Goal: Task Accomplishment & Management: Manage account settings

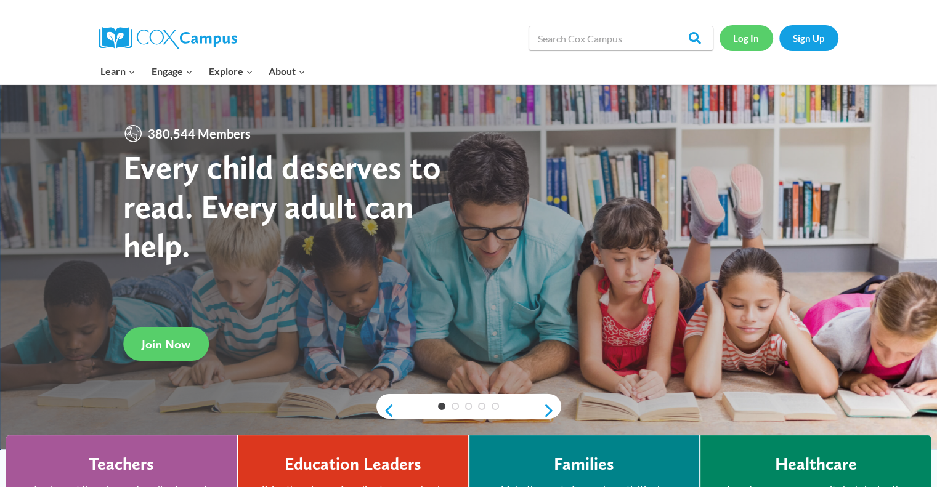
click at [749, 39] on link "Log In" at bounding box center [746, 37] width 54 height 25
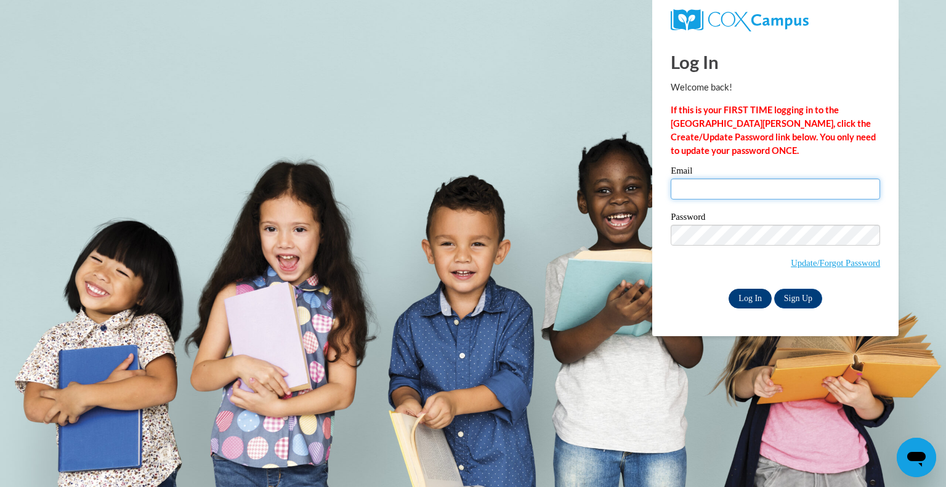
type input "karrie.henderson@iasmyrna.org"
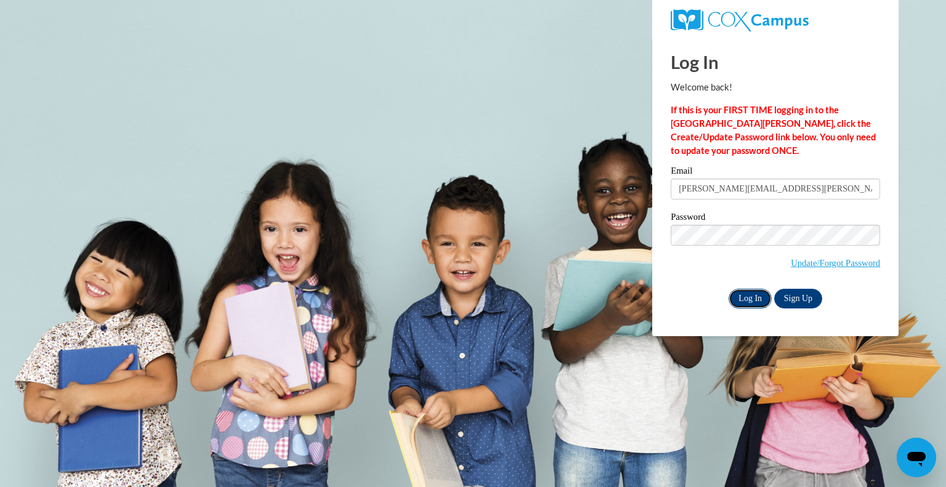
click at [745, 299] on input "Log In" at bounding box center [749, 299] width 43 height 20
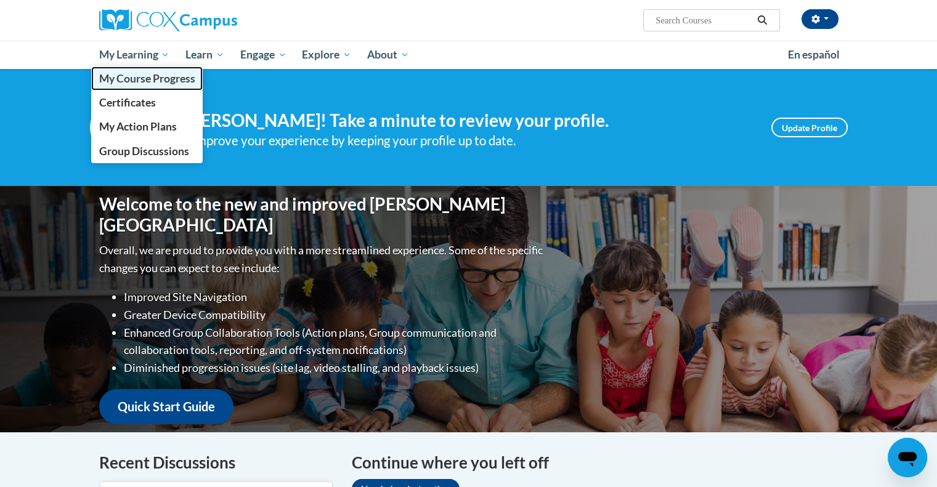
click at [129, 82] on span "My Course Progress" at bounding box center [147, 78] width 96 height 13
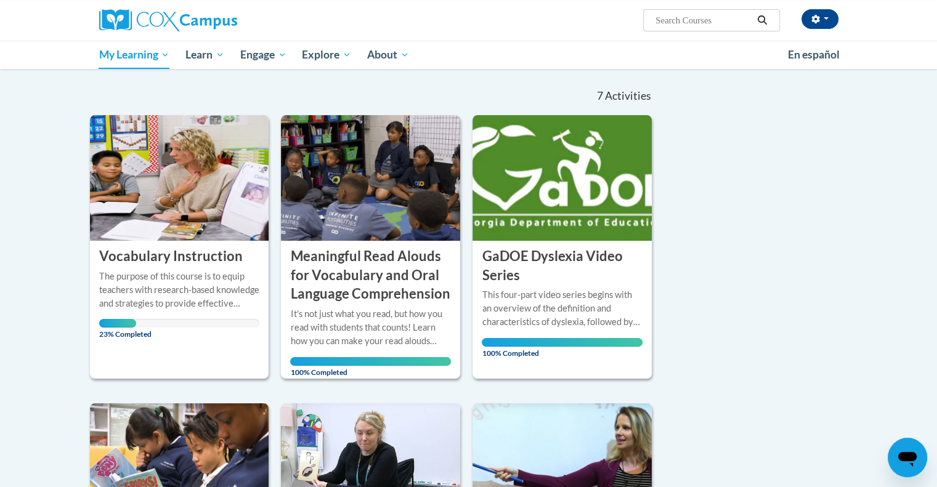
scroll to position [123, 0]
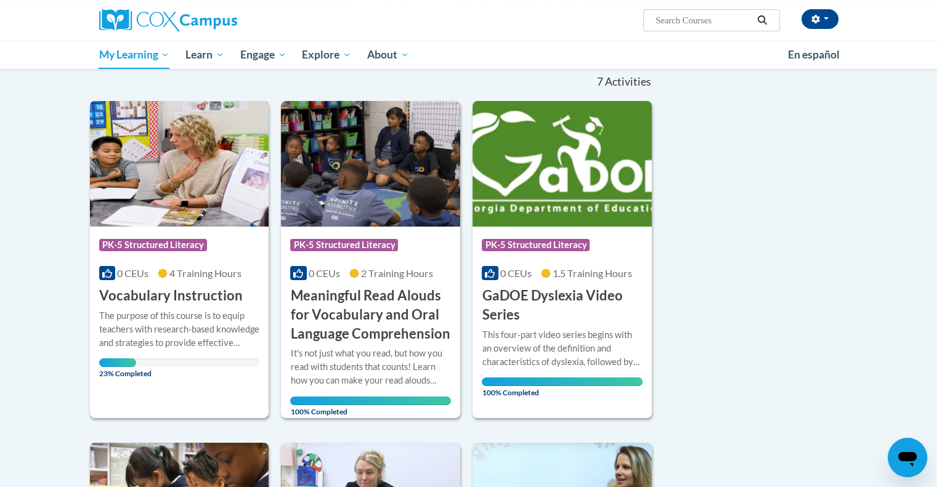
click at [145, 312] on div "The purpose of this course is to equip teachers with research-based knowledge a…" at bounding box center [179, 329] width 161 height 41
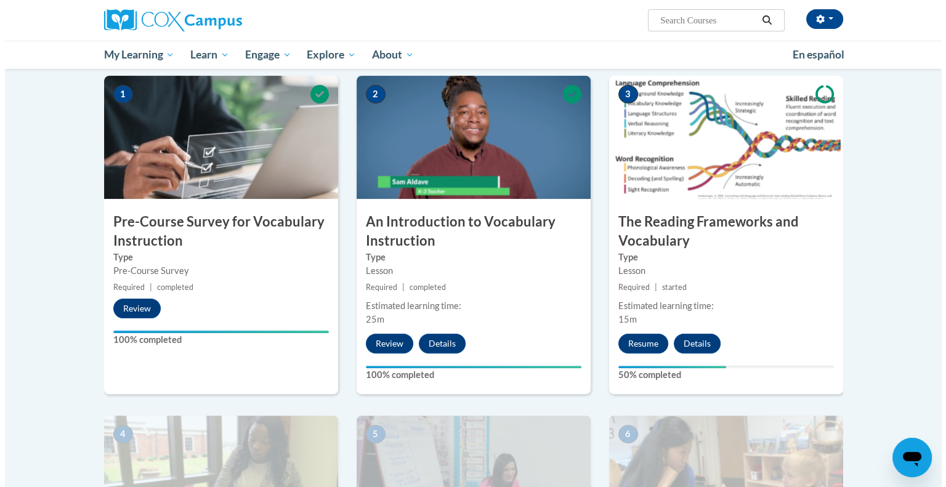
scroll to position [246, 0]
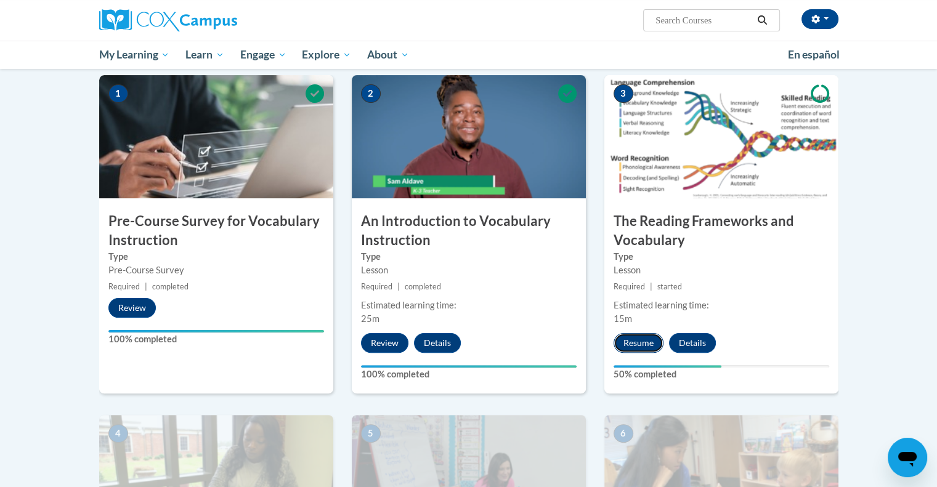
click at [636, 342] on button "Resume" at bounding box center [638, 343] width 50 height 20
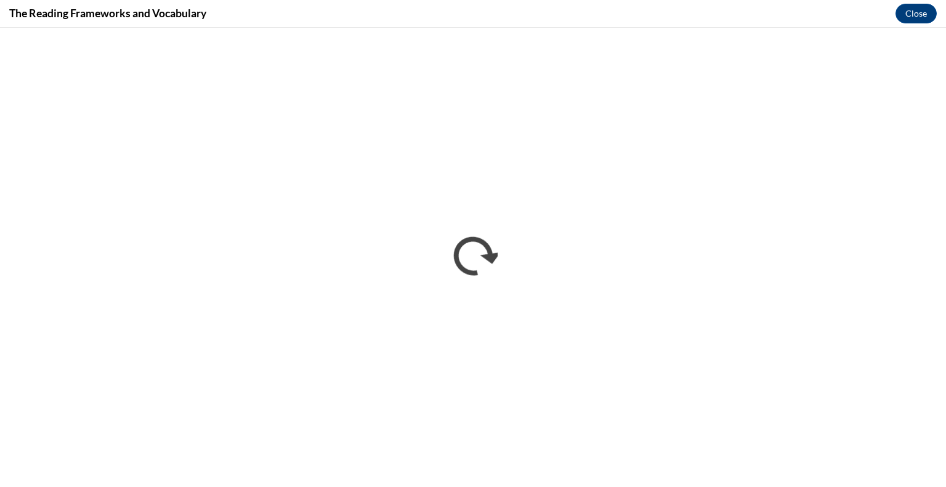
scroll to position [0, 0]
